Goal: Task Accomplishment & Management: Manage account settings

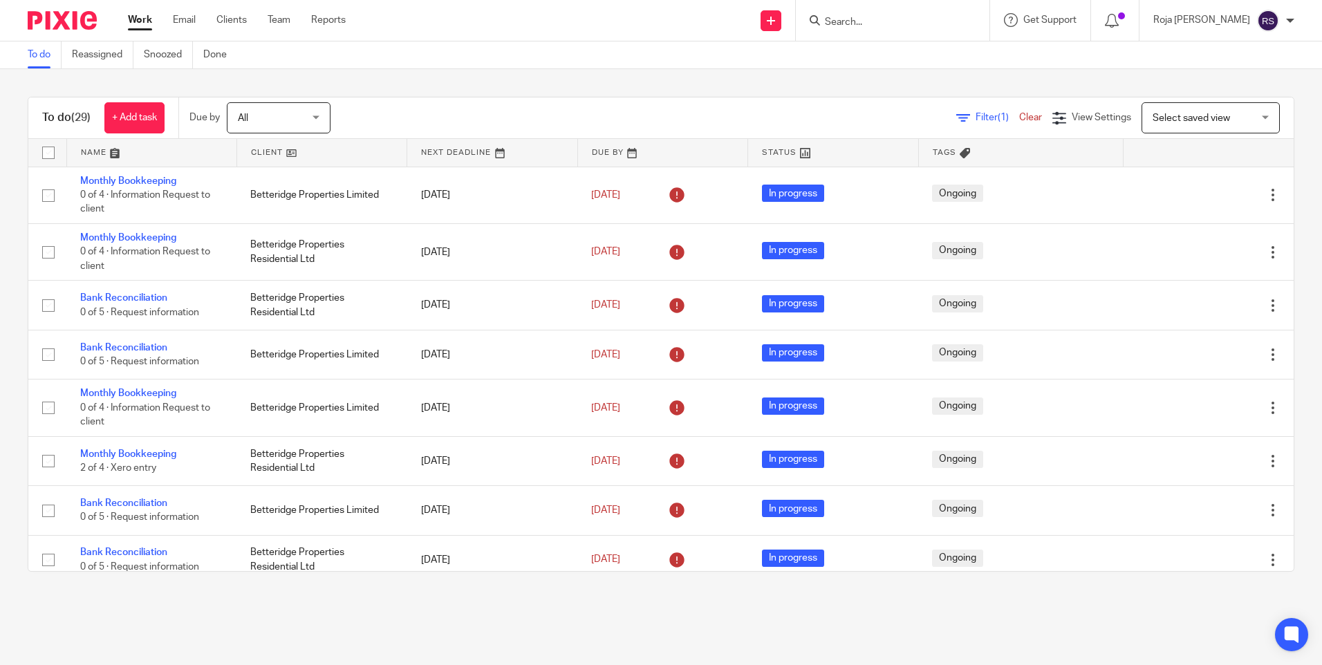
scroll to position [899, 0]
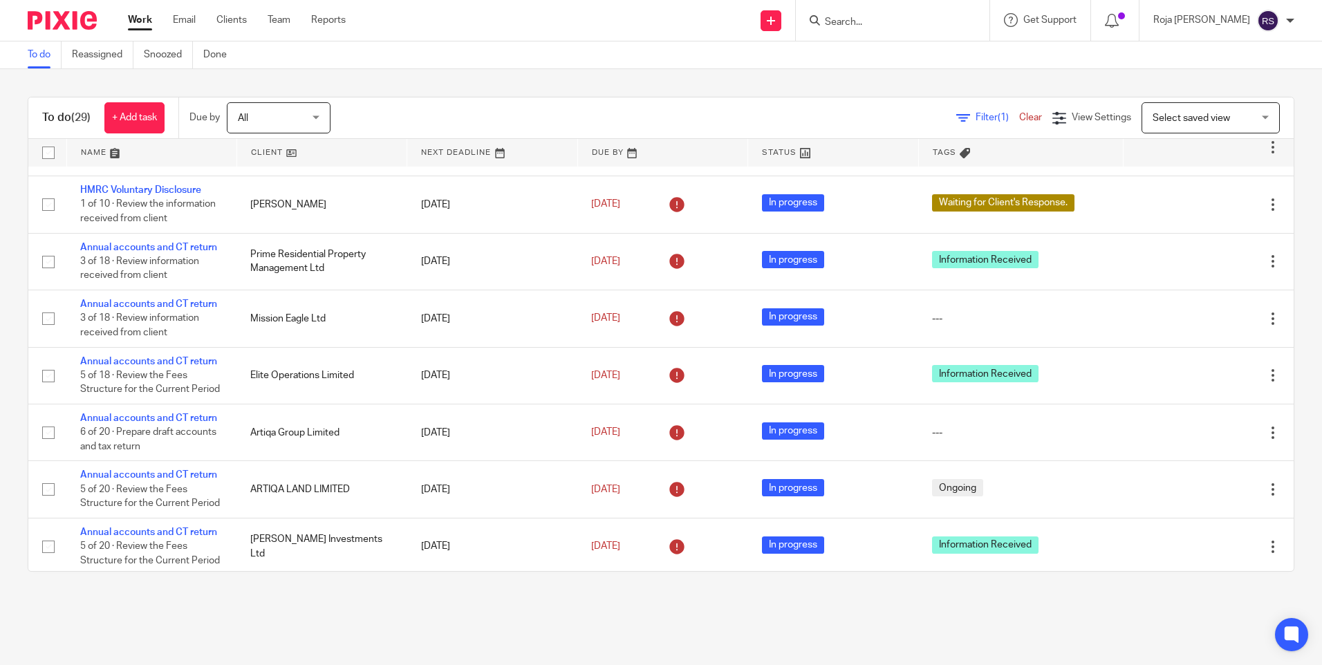
click at [877, 19] on input "Search" at bounding box center [885, 23] width 124 height 12
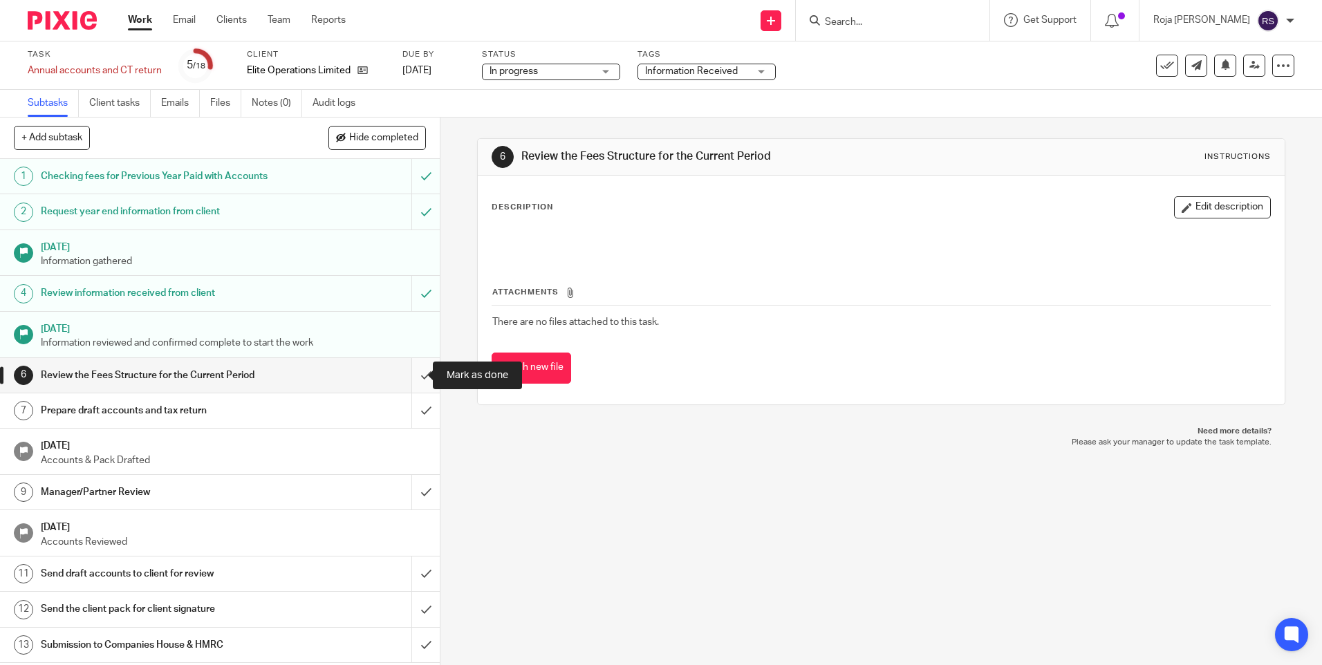
click at [415, 373] on input "submit" at bounding box center [220, 375] width 440 height 35
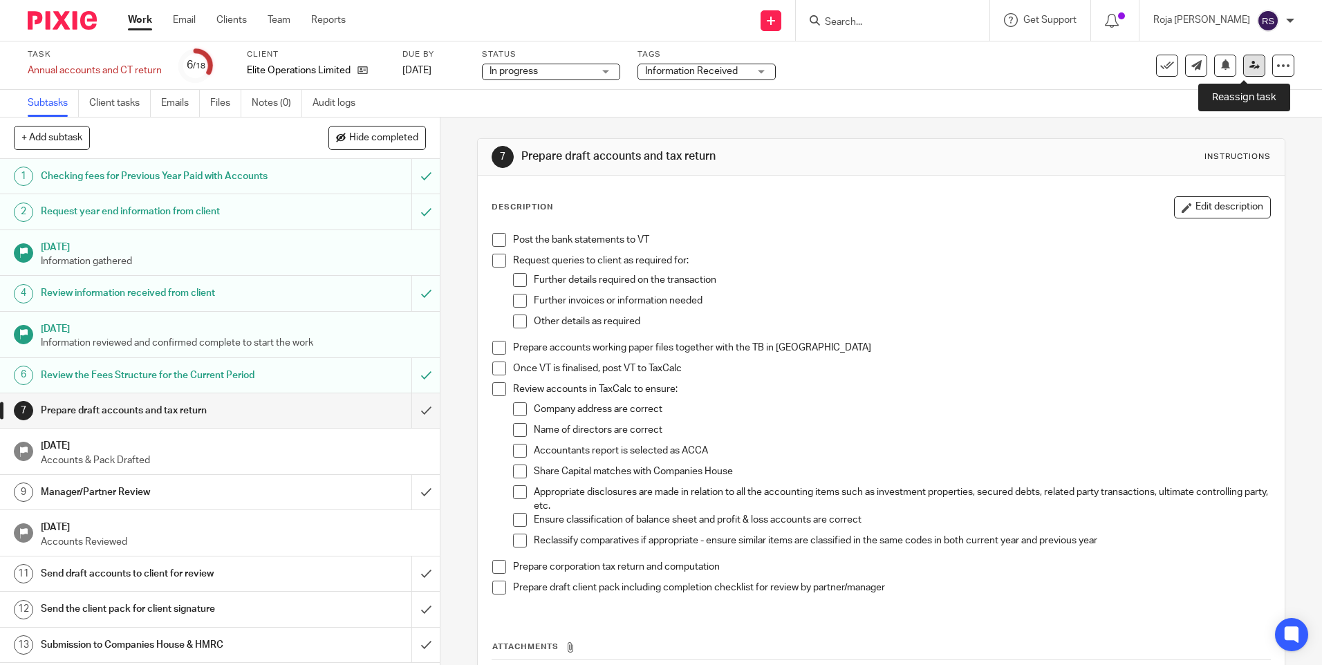
click at [1249, 64] on icon at bounding box center [1254, 65] width 10 height 10
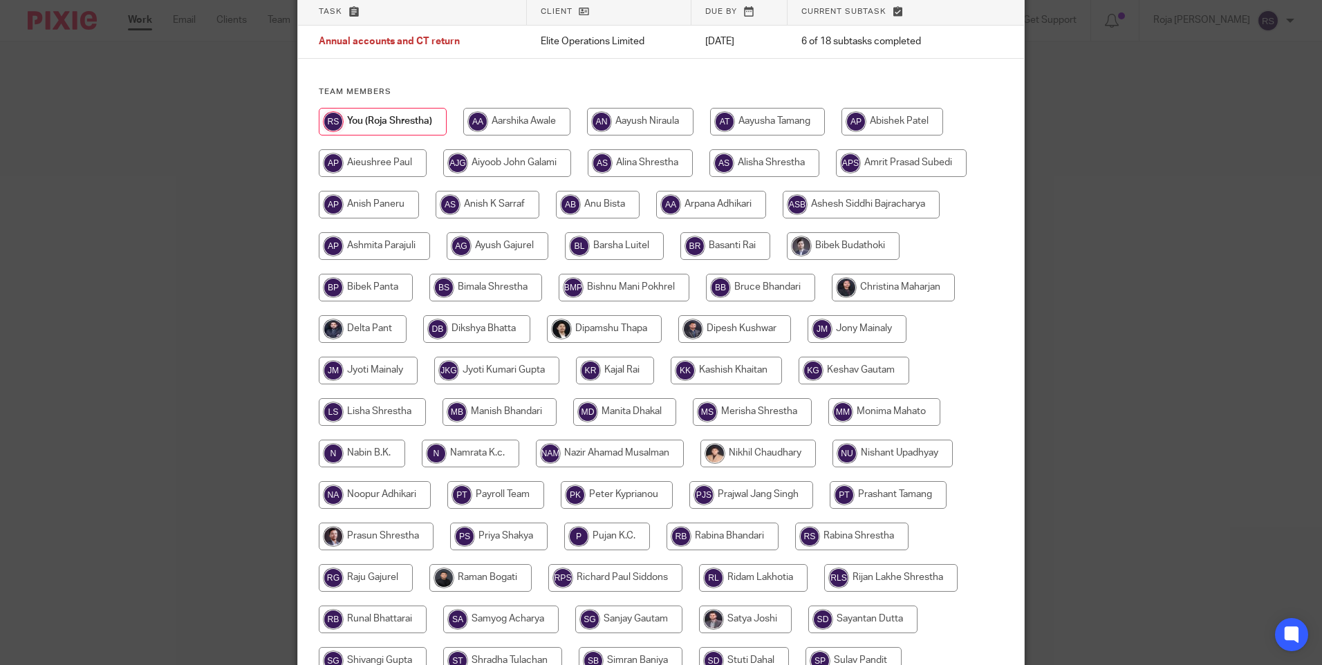
scroll to position [138, 0]
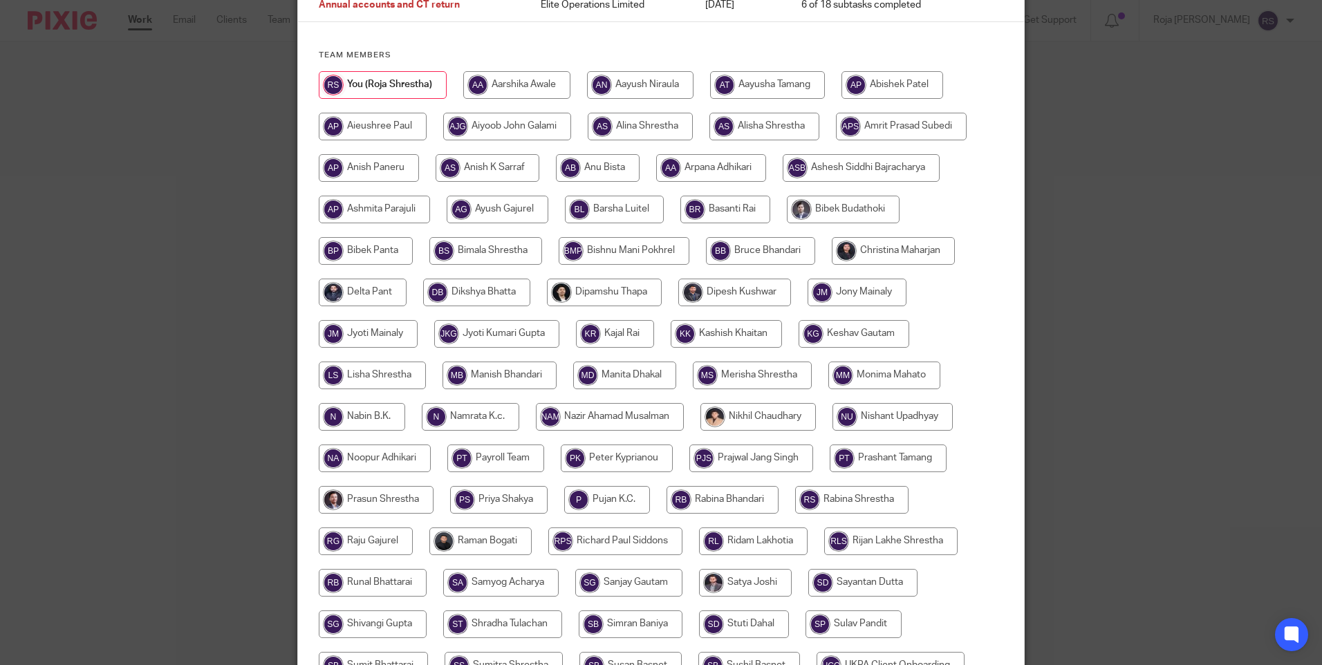
click at [890, 257] on input "radio" at bounding box center [893, 251] width 123 height 28
radio input "true"
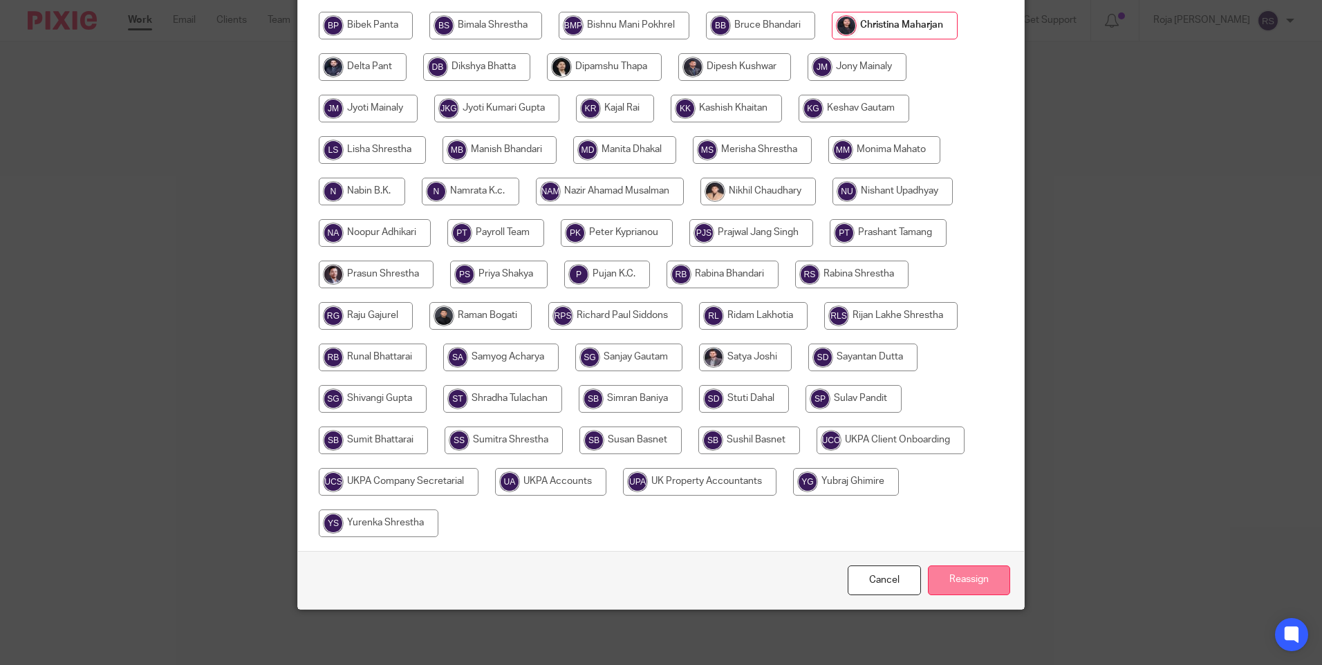
click at [969, 584] on input "Reassign" at bounding box center [969, 581] width 82 height 30
